Goal: Information Seeking & Learning: Learn about a topic

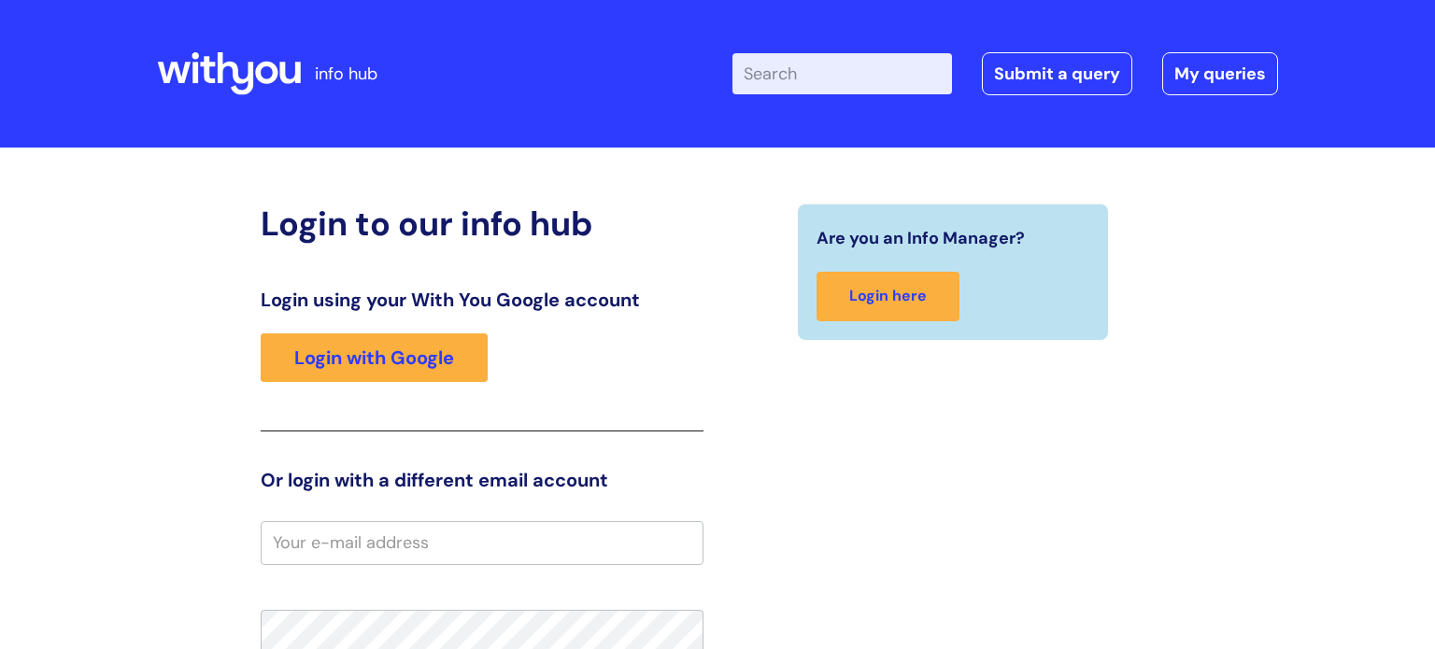
click at [776, 72] on input "Enter your search term here..." at bounding box center [842, 73] width 220 height 41
type input "keeping well"
click button "Search" at bounding box center [0, 0] width 0 height 0
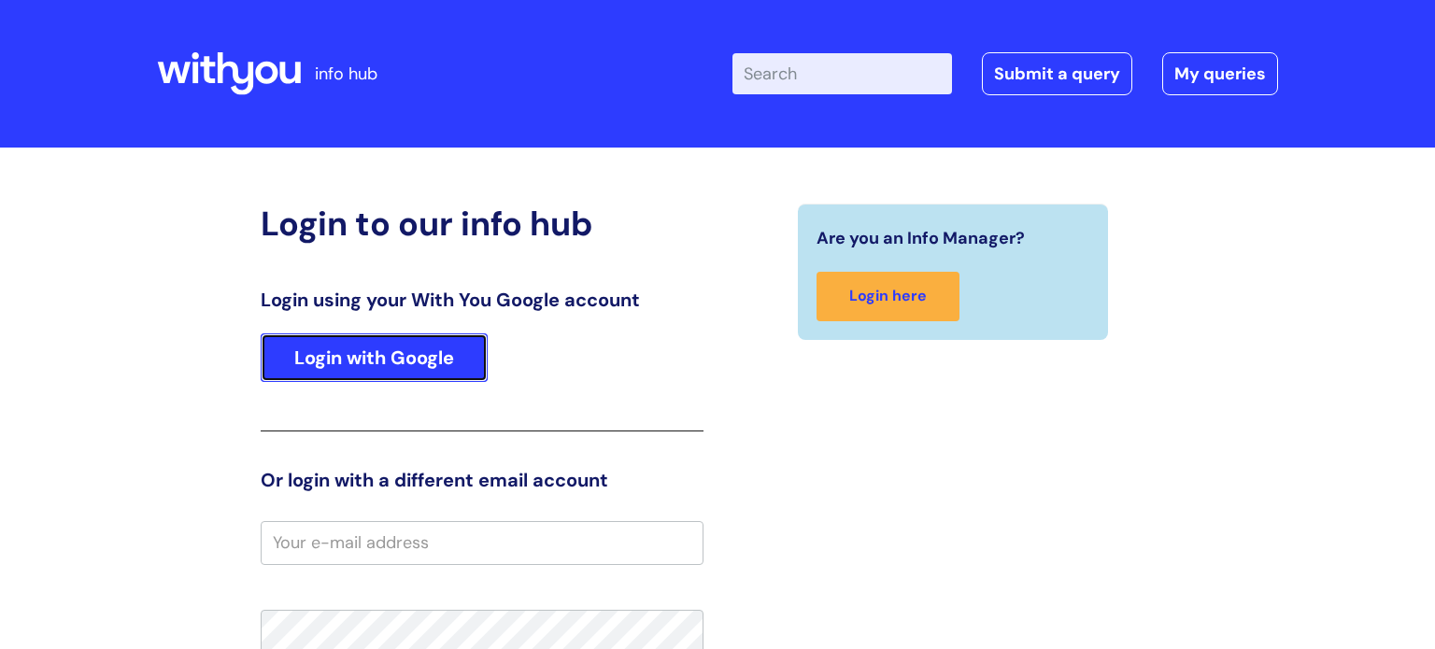
click at [380, 359] on link "Login with Google" at bounding box center [374, 357] width 227 height 49
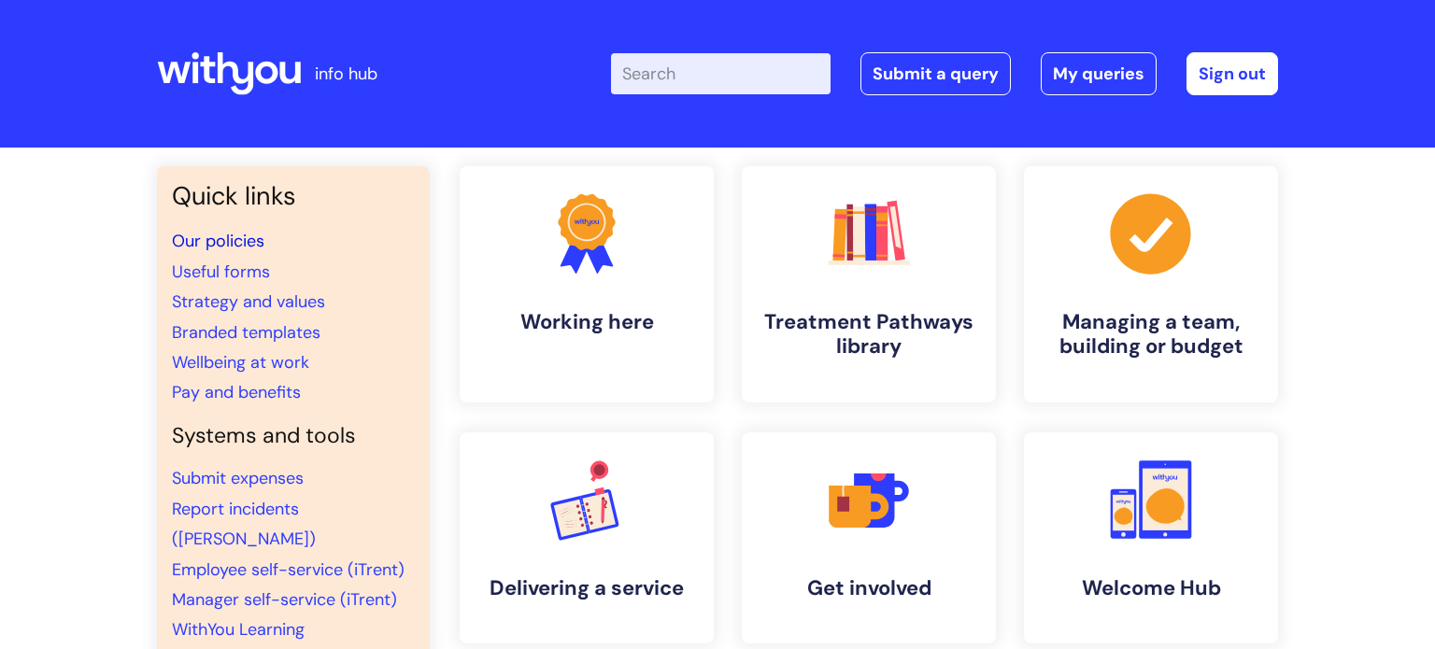
click at [234, 238] on link "Our policies" at bounding box center [218, 241] width 92 height 22
